Goal: Task Accomplishment & Management: Manage account settings

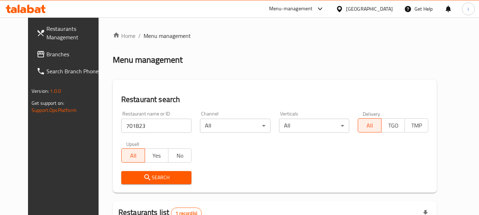
click at [318, 7] on icon at bounding box center [320, 9] width 9 height 9
click at [46, 54] on span "Branches" at bounding box center [74, 54] width 56 height 9
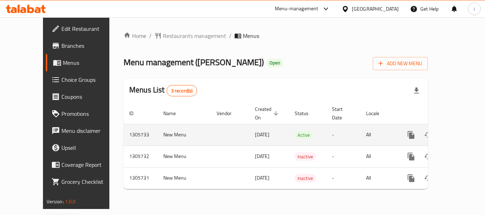
click at [458, 131] on icon "enhanced table" at bounding box center [462, 135] width 9 height 9
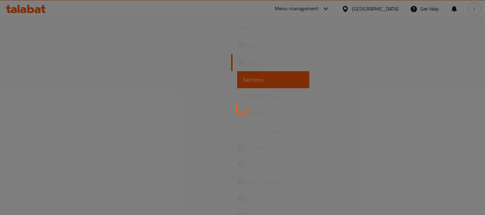
click at [49, 132] on div at bounding box center [242, 107] width 485 height 215
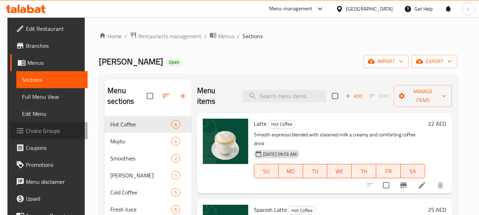
click at [49, 132] on span "Choice Groups" at bounding box center [54, 131] width 56 height 9
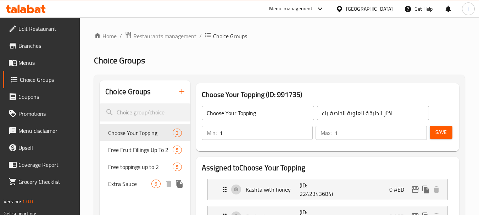
click at [128, 187] on span "Extra Sauce" at bounding box center [129, 184] width 43 height 9
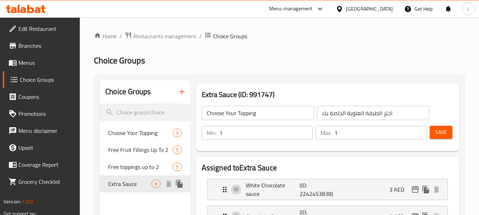
type input "Extra Sauce"
type input "صلصة إضافية"
type input "6"
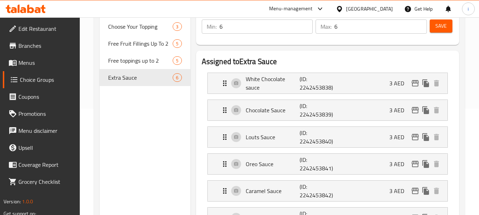
click at [377, 10] on div "[GEOGRAPHIC_DATA]" at bounding box center [369, 9] width 47 height 8
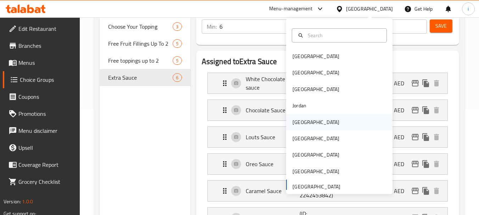
click at [297, 121] on div "[GEOGRAPHIC_DATA]" at bounding box center [316, 123] width 47 height 8
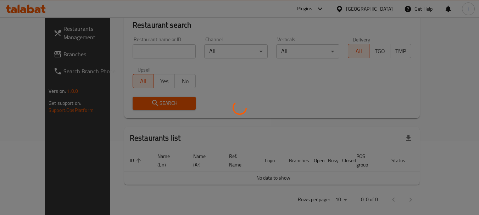
scroll to position [106, 0]
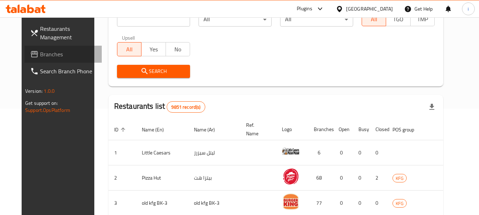
click at [40, 56] on span "Branches" at bounding box center [68, 54] width 56 height 9
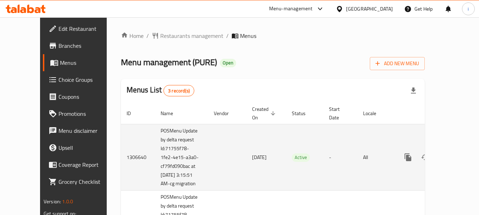
scroll to position [85, 0]
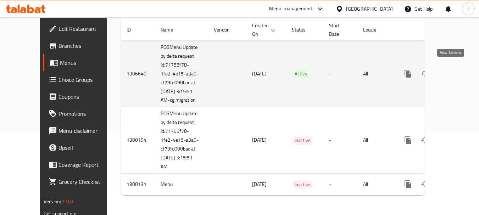
click at [455, 72] on icon "enhanced table" at bounding box center [459, 74] width 9 height 9
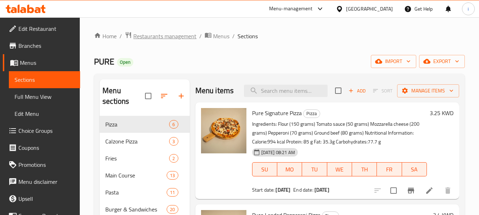
click at [149, 37] on span "Restaurants management" at bounding box center [164, 36] width 63 height 9
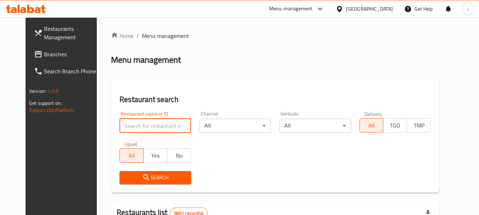
click at [156, 126] on input "search" at bounding box center [155, 126] width 71 height 14
paste input "701631"
type input "701631"
click button "Search" at bounding box center [155, 177] width 71 height 13
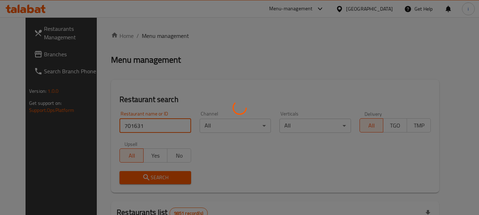
click button "Search" at bounding box center [155, 177] width 71 height 13
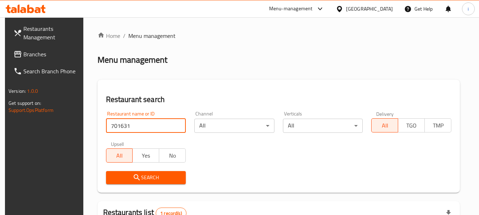
scroll to position [92, 0]
